Goal: Transaction & Acquisition: Obtain resource

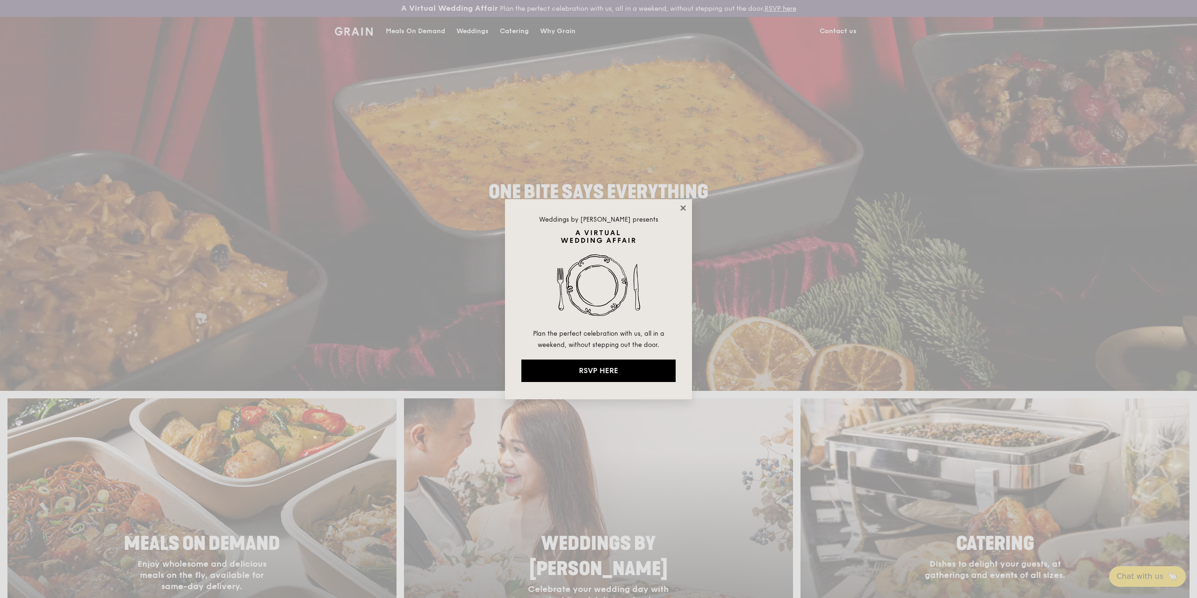
click at [683, 210] on icon at bounding box center [683, 208] width 8 height 8
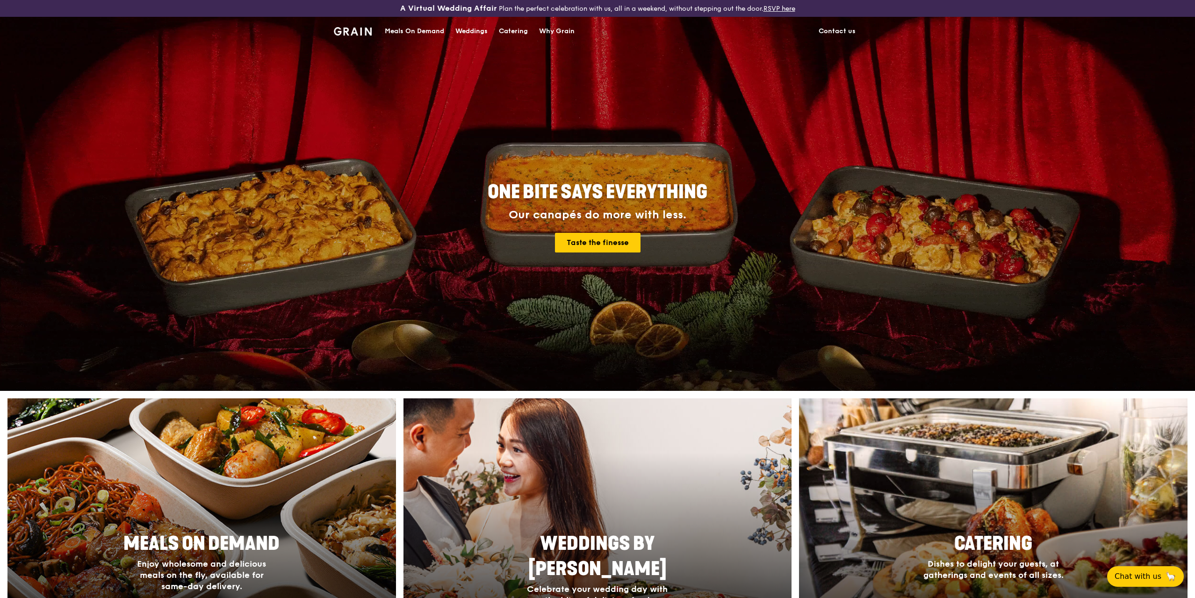
click at [468, 30] on div "Weddings" at bounding box center [471, 31] width 32 height 28
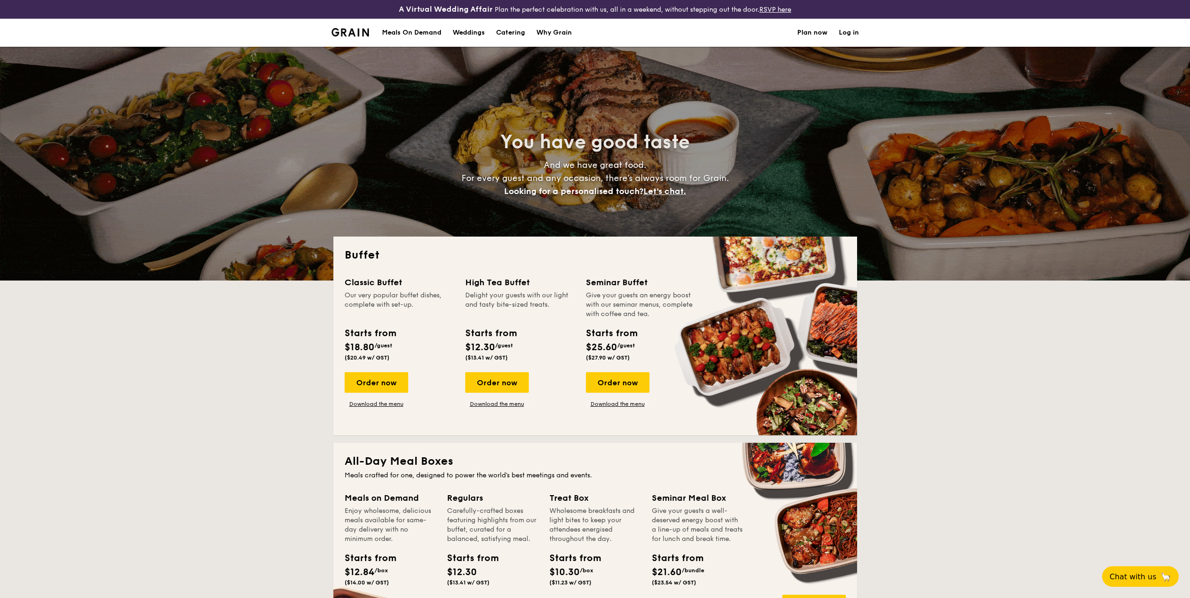
select select
click at [466, 31] on div "Weddings" at bounding box center [468, 33] width 32 height 28
select select
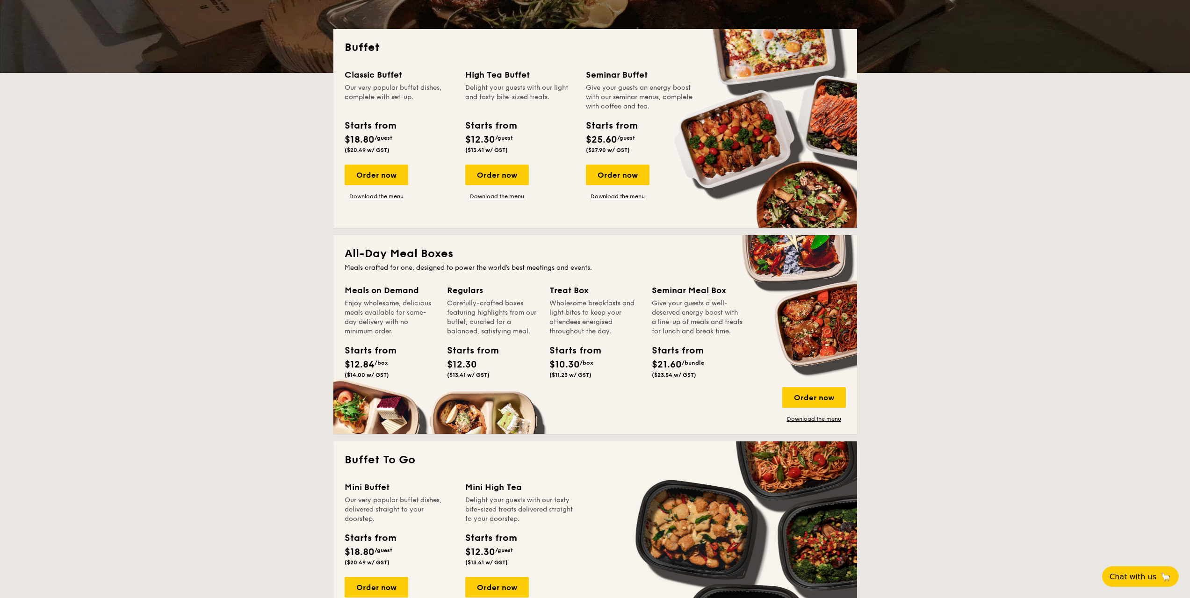
scroll to position [187, 0]
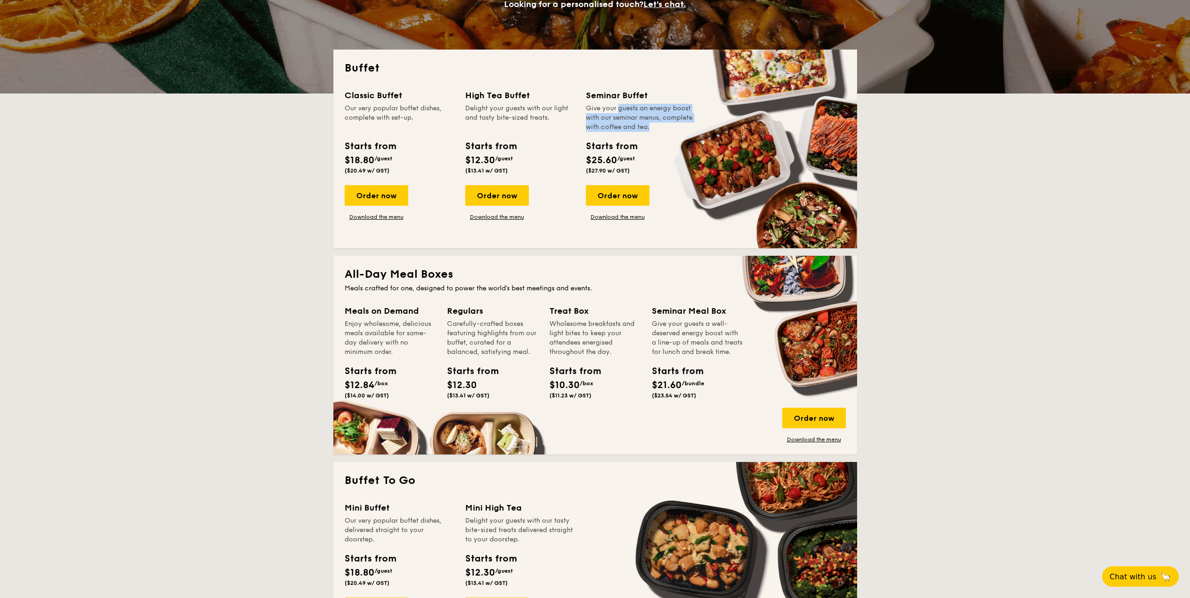
drag, startPoint x: 597, startPoint y: 111, endPoint x: 625, endPoint y: 127, distance: 32.4
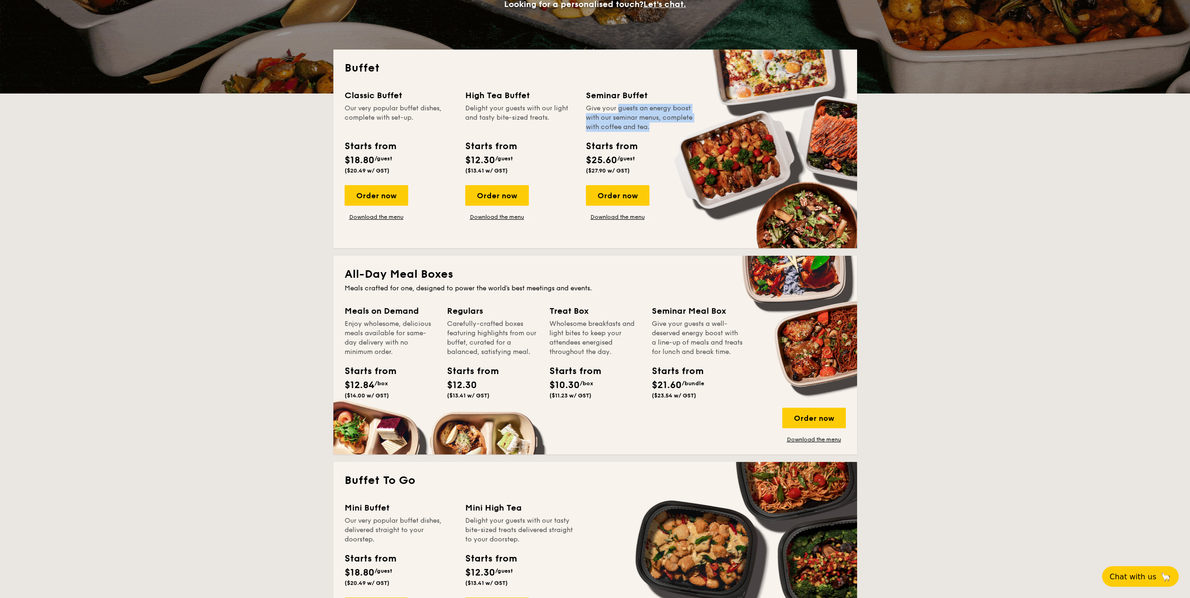
click at [625, 127] on div "Give your guests an energy boost with our seminar menus, complete with coffee a…" at bounding box center [640, 118] width 109 height 28
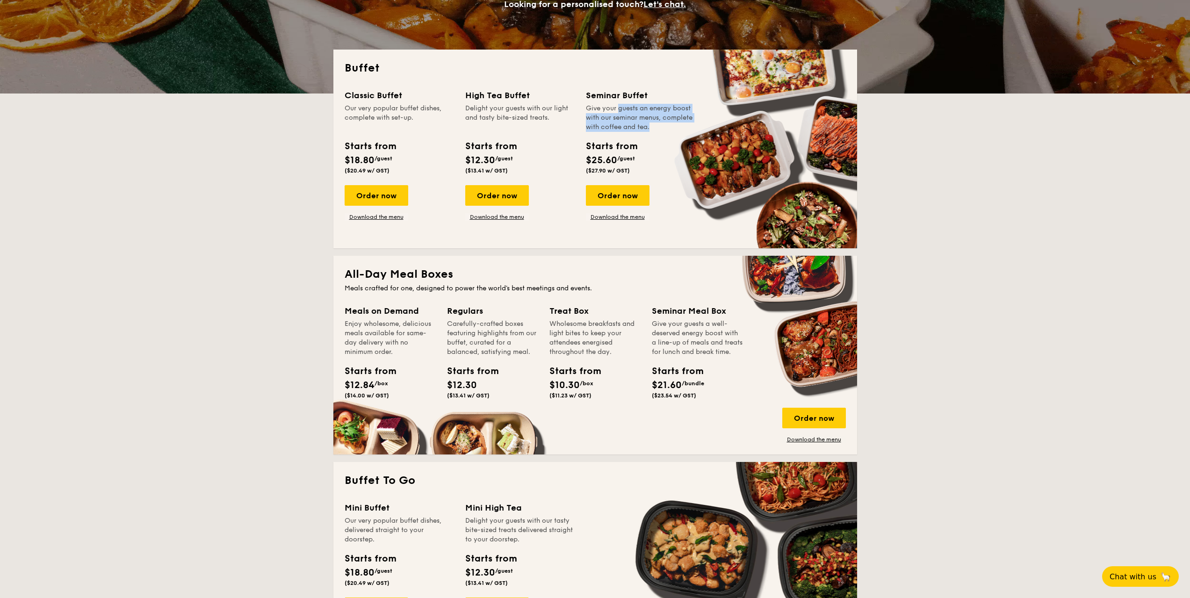
click at [610, 123] on div "Give your guests an energy boost with our seminar menus, complete with coffee a…" at bounding box center [640, 118] width 109 height 28
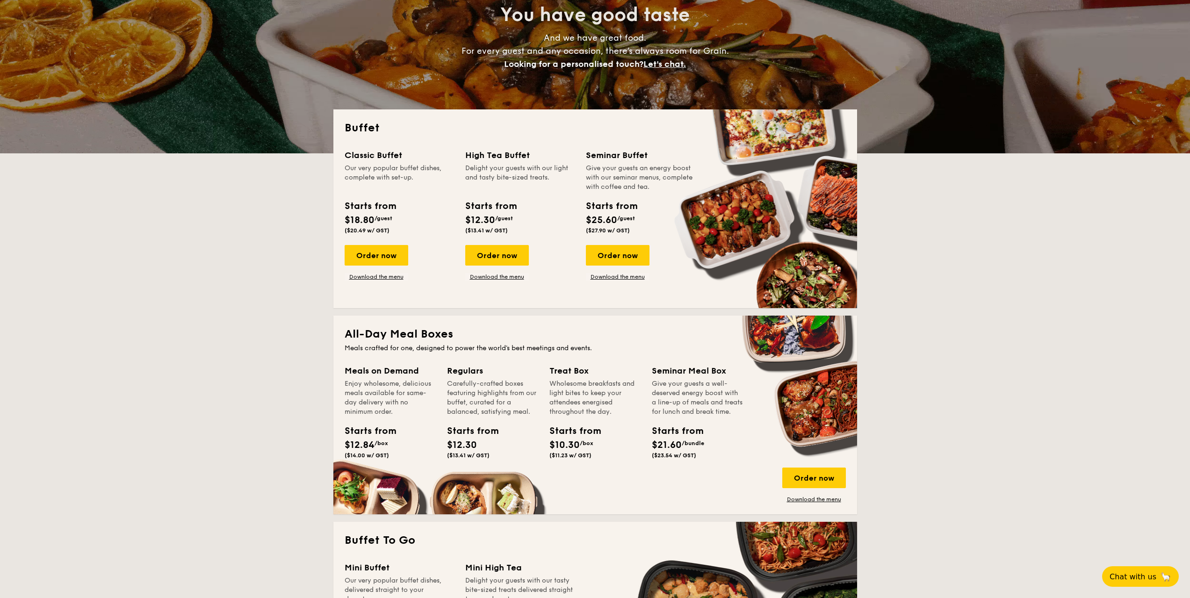
scroll to position [93, 0]
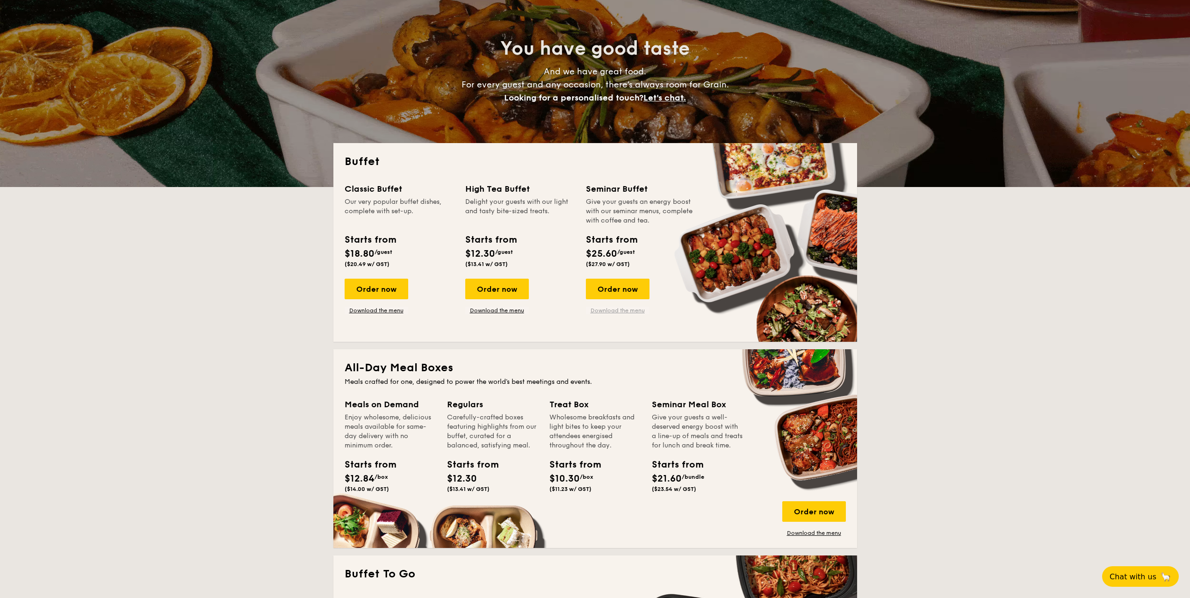
click at [624, 313] on link "Download the menu" at bounding box center [618, 310] width 64 height 7
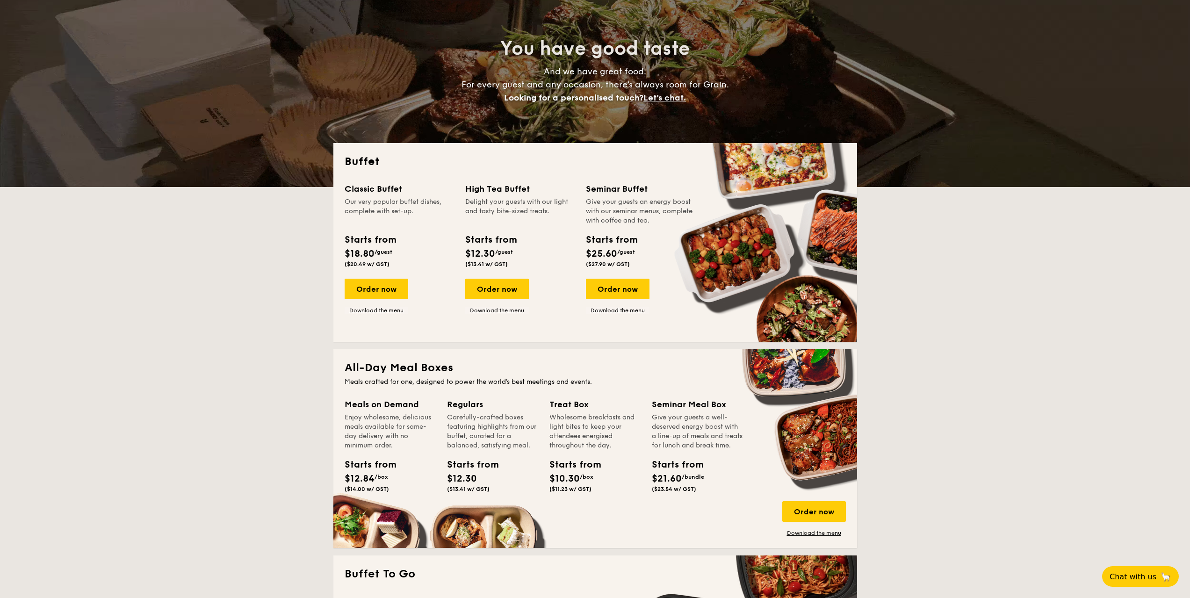
drag, startPoint x: 343, startPoint y: 182, endPoint x: 754, endPoint y: 437, distance: 484.7
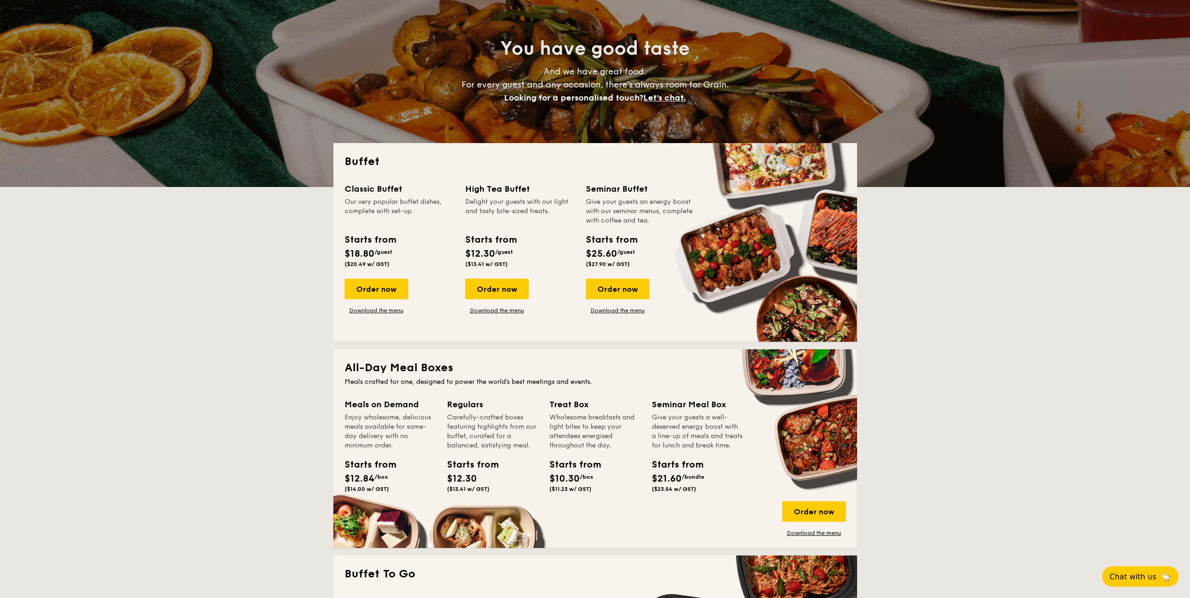
click at [673, 359] on div "All-Day Meal Boxes Meals crafted for one, designed to power the world's best me…" at bounding box center [594, 448] width 523 height 199
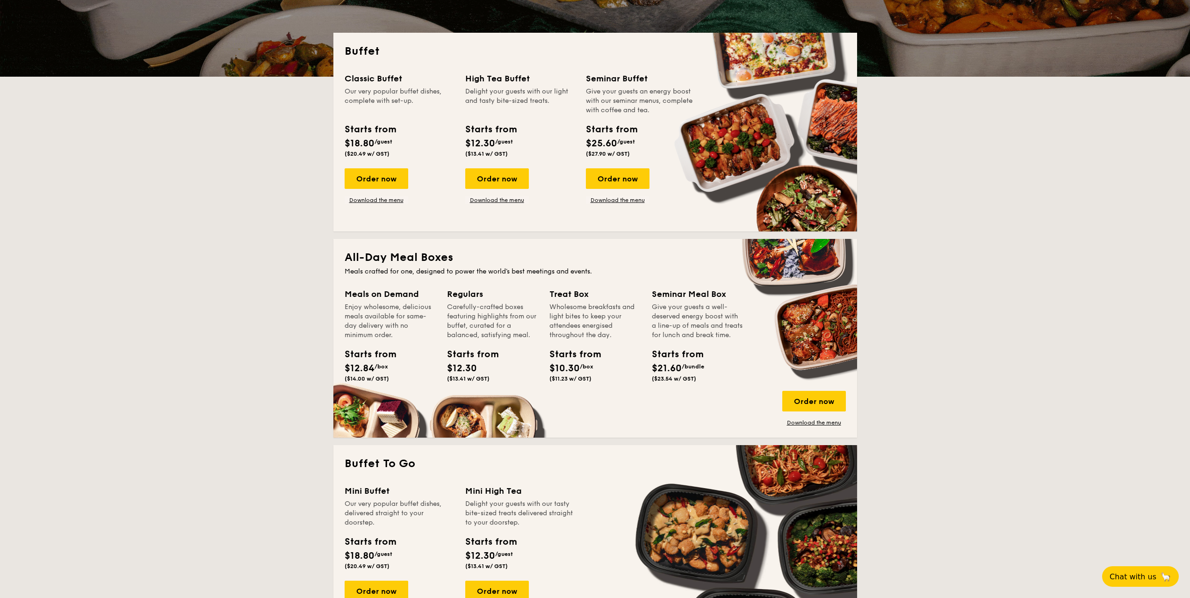
scroll to position [187, 0]
